Goal: Find specific page/section: Find specific page/section

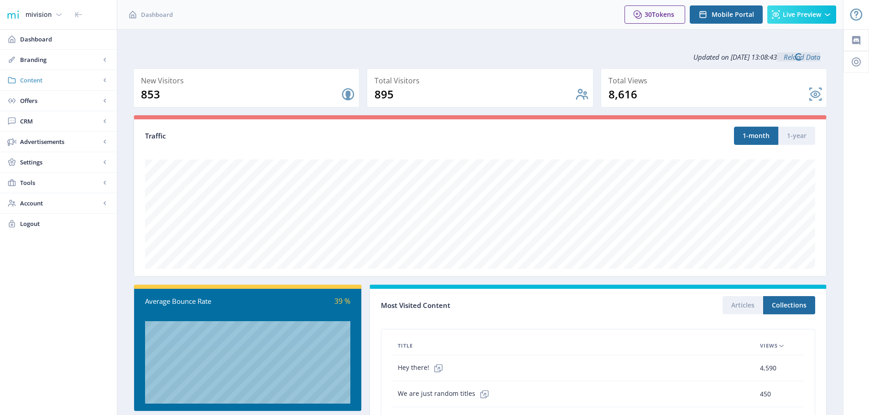
click at [37, 82] on span "Content" at bounding box center [60, 80] width 80 height 9
click at [40, 117] on span "Collections" at bounding box center [68, 121] width 78 height 9
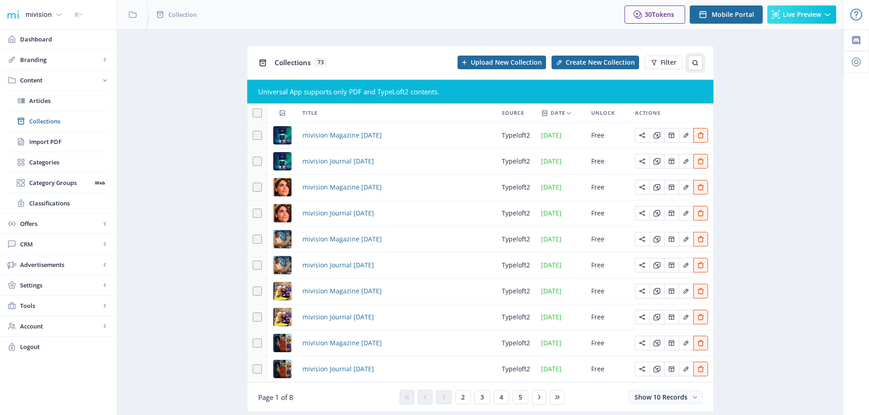
click at [692, 62] on icon at bounding box center [694, 62] width 7 height 7
click at [593, 63] on input "text" at bounding box center [630, 63] width 145 height 15
type input "[DATE]"
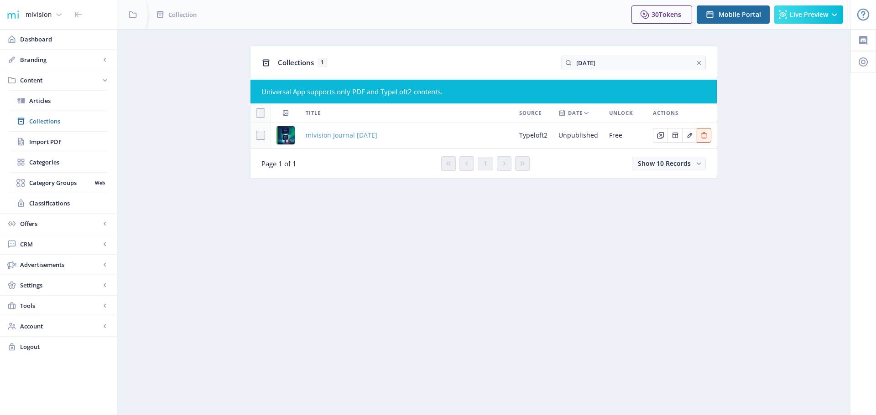
click at [343, 137] on span "mivision Journal [DATE]" at bounding box center [342, 135] width 72 height 11
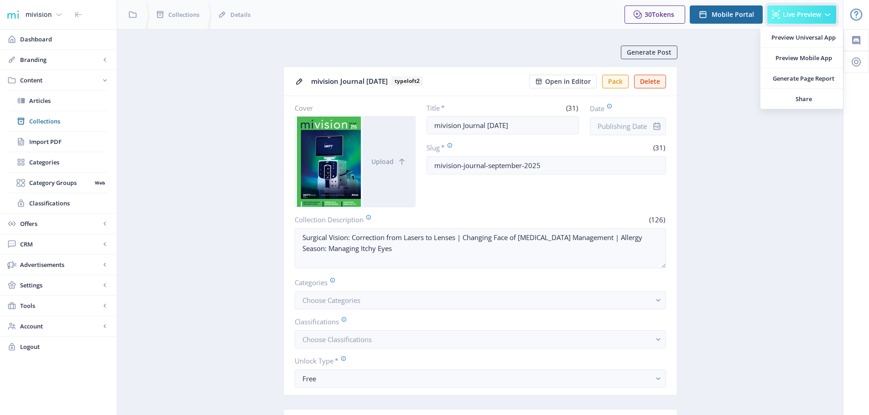
click at [776, 16] on icon at bounding box center [776, 14] width 8 height 8
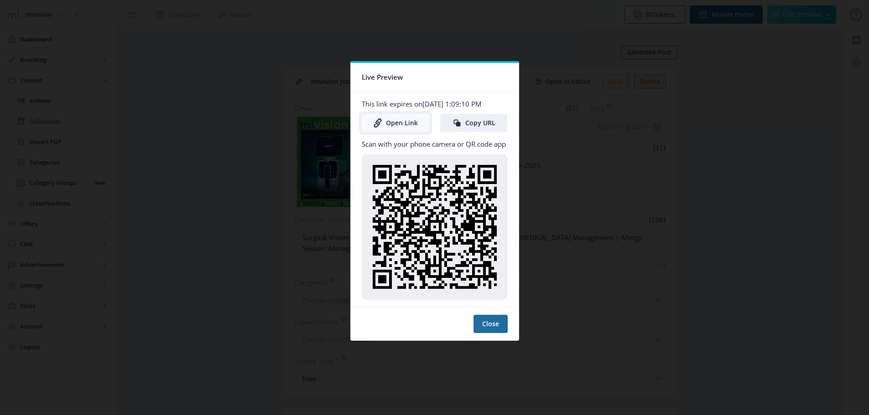
click at [403, 123] on link "Open Link" at bounding box center [395, 123] width 67 height 18
